Goal: Find specific page/section: Find specific page/section

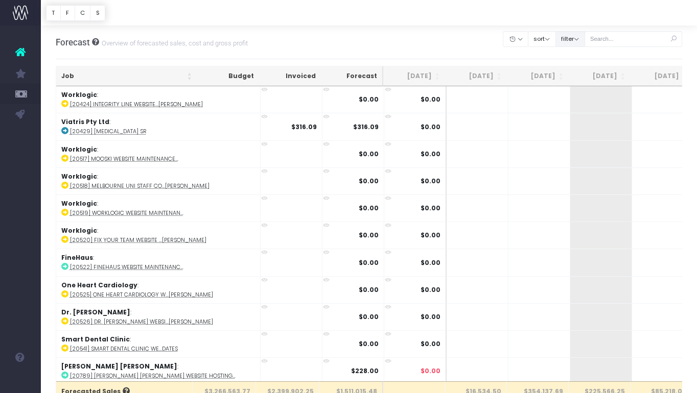
click at [583, 34] on button "filter" at bounding box center [570, 39] width 30 height 16
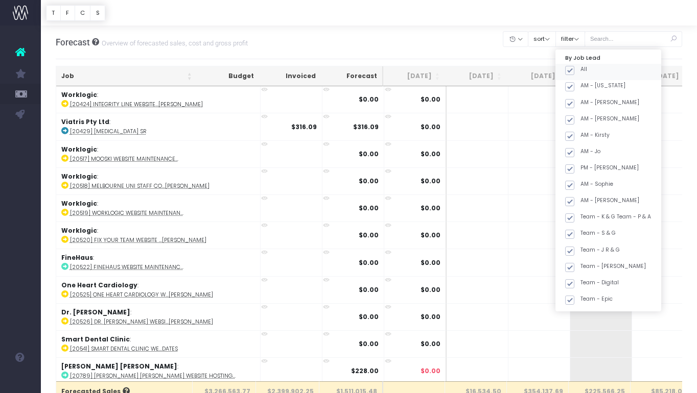
click at [574, 70] on span at bounding box center [569, 70] width 9 height 9
click at [582, 70] on input "All" at bounding box center [583, 68] width 7 height 7
checkbox input "false"
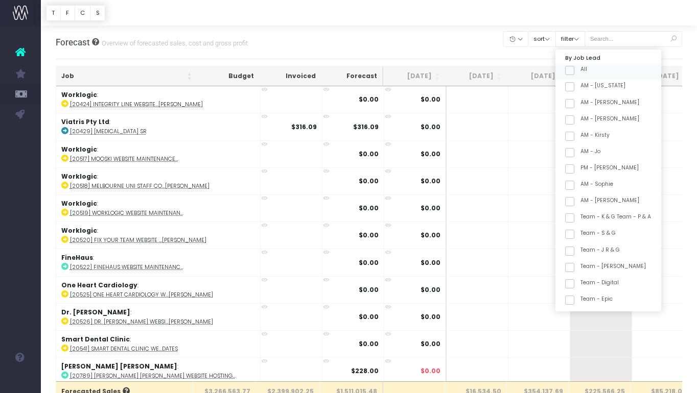
checkbox input "false"
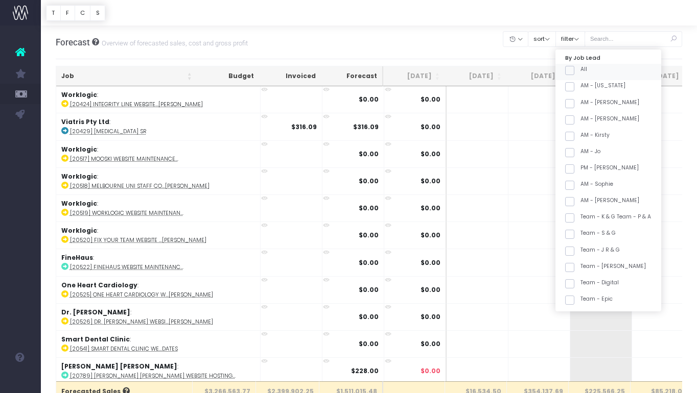
checkbox input "false"
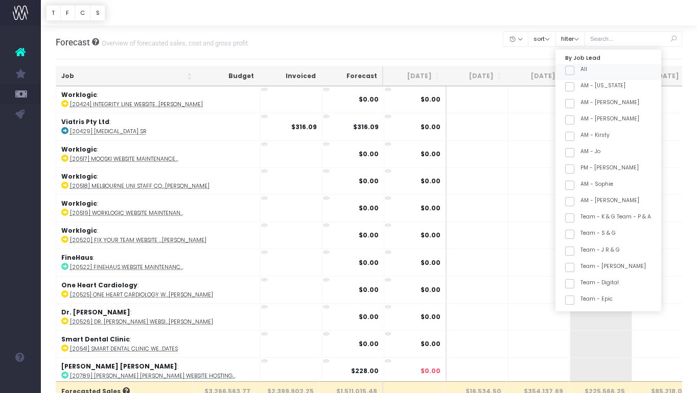
checkbox input "false"
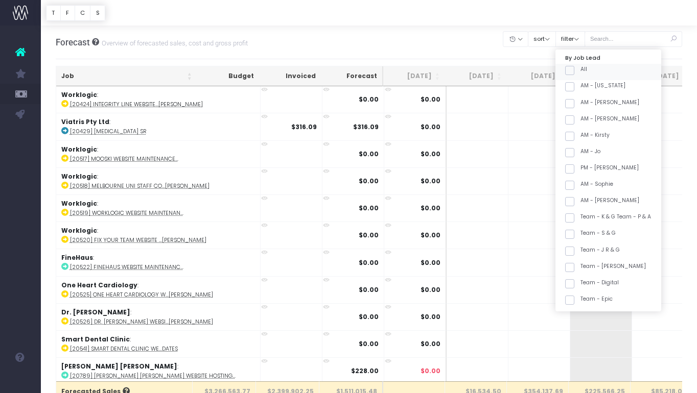
checkbox input "false"
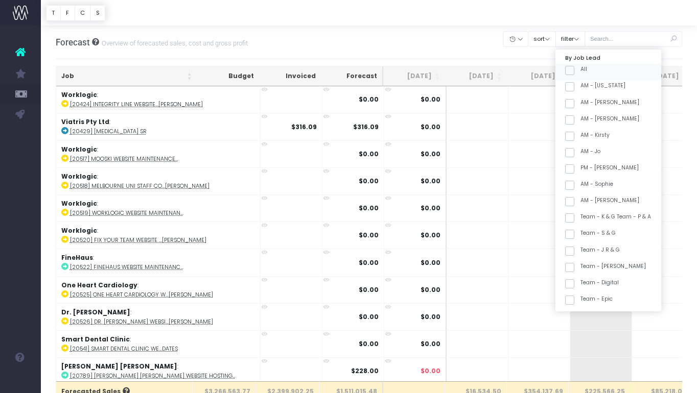
checkbox input "false"
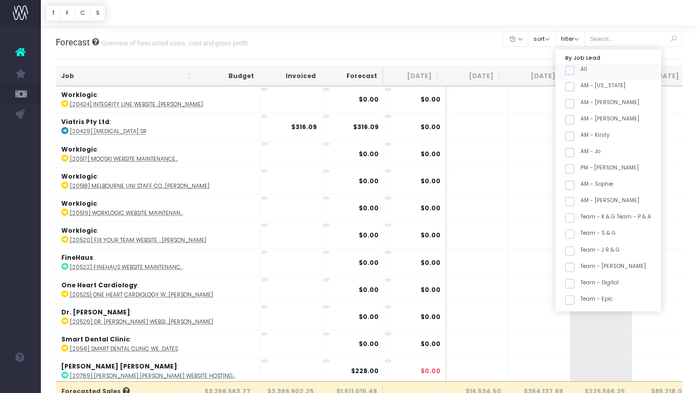
checkbox input "false"
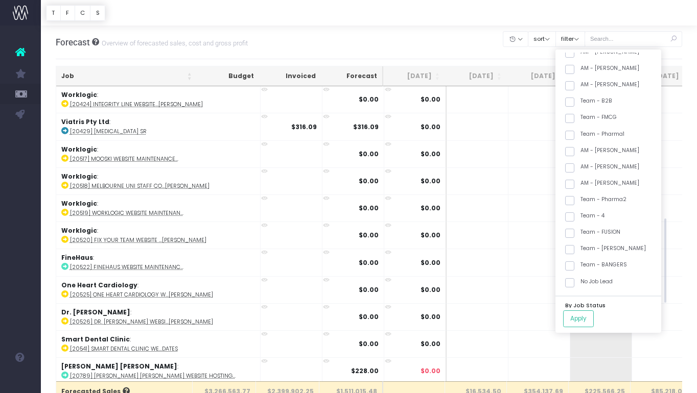
scroll to position [323, 0]
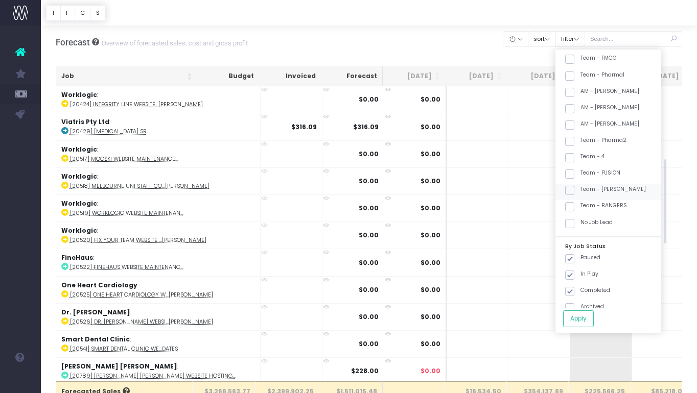
click at [622, 186] on label "Team - [PERSON_NAME]" at bounding box center [605, 189] width 81 height 8
click at [587, 186] on input "Team - [PERSON_NAME]" at bounding box center [583, 188] width 7 height 7
checkbox input "true"
click at [592, 321] on button "Apply" at bounding box center [578, 319] width 31 height 17
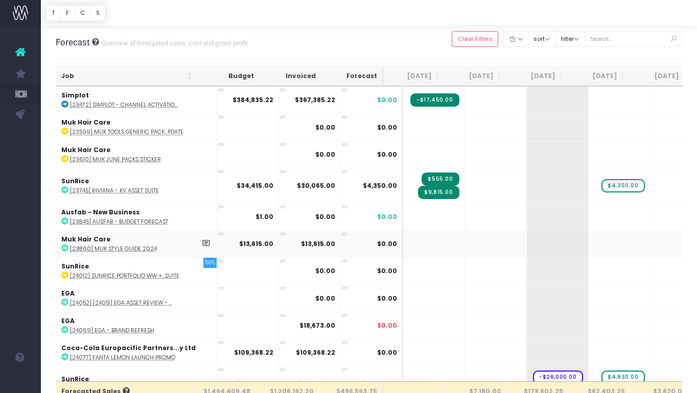
scroll to position [2, 0]
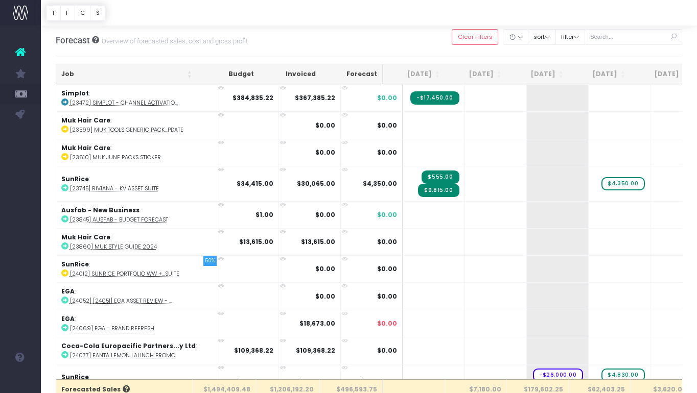
click at [106, 69] on th "Job" at bounding box center [126, 74] width 141 height 20
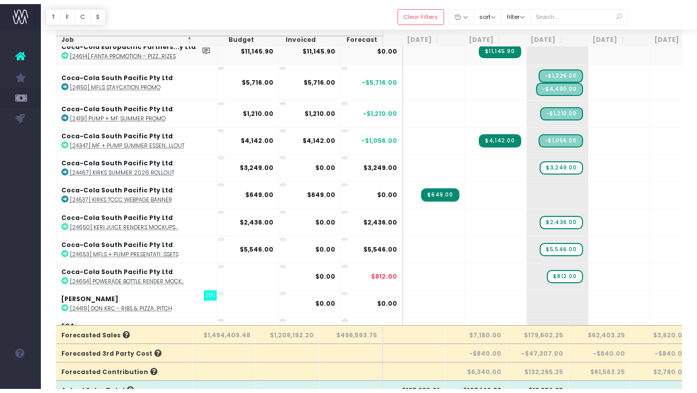
scroll to position [190, 0]
